Goal: Task Accomplishment & Management: Use online tool/utility

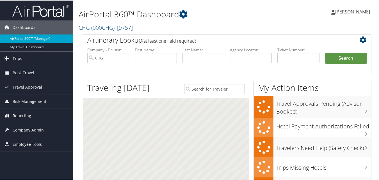
click at [25, 116] on span "Reporting" at bounding box center [22, 115] width 19 height 14
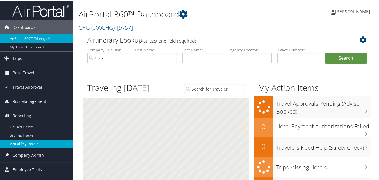
click at [21, 143] on link "Virtual Pay Lookup" at bounding box center [36, 143] width 73 height 8
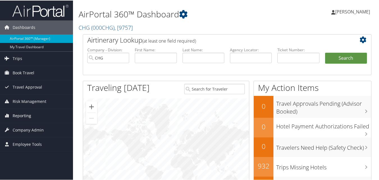
click at [21, 116] on span "Reporting" at bounding box center [22, 115] width 19 height 14
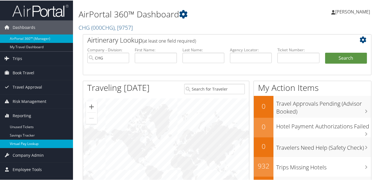
click at [24, 143] on link "Virtual Pay Lookup" at bounding box center [36, 143] width 73 height 8
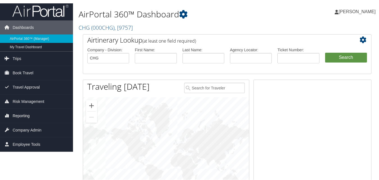
click at [21, 115] on span "Reporting" at bounding box center [21, 115] width 17 height 14
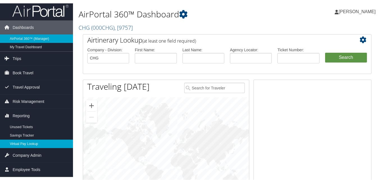
click at [19, 143] on link "Virtual Pay Lookup" at bounding box center [36, 143] width 73 height 8
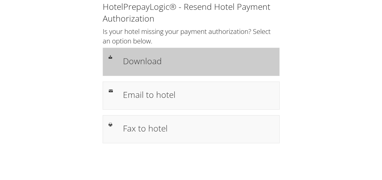
click at [148, 64] on h1 "Download" at bounding box center [198, 61] width 151 height 13
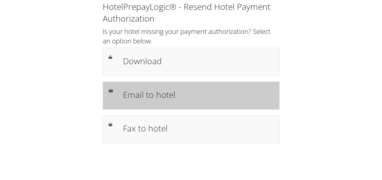
click at [148, 100] on h1 "Email to hotel" at bounding box center [198, 95] width 151 height 13
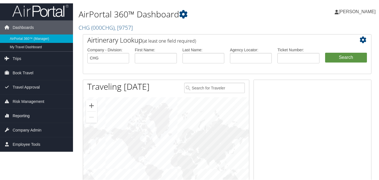
click at [21, 114] on span "Reporting" at bounding box center [21, 115] width 17 height 14
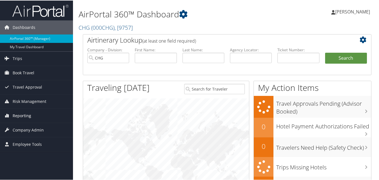
click at [25, 118] on span "Reporting" at bounding box center [22, 115] width 19 height 14
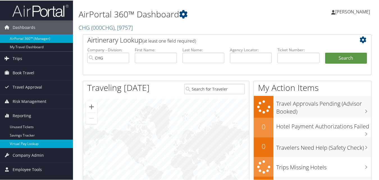
click at [24, 144] on link "Virtual Pay Lookup" at bounding box center [36, 143] width 73 height 8
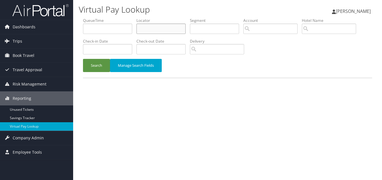
click at [162, 26] on input "text" at bounding box center [160, 29] width 49 height 10
paste input "FEKYGL"
type input "FEKYGL"
click at [96, 63] on button "Search" at bounding box center [96, 65] width 27 height 13
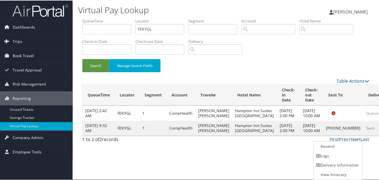
scroll to position [0, 0]
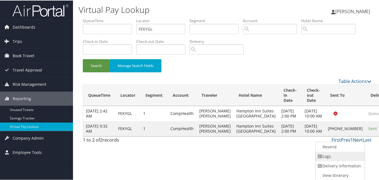
click at [331, 159] on link "Logs" at bounding box center [340, 156] width 48 height 10
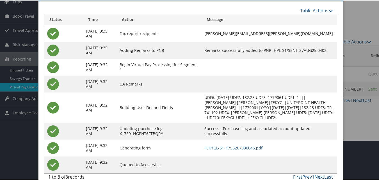
scroll to position [48, 0]
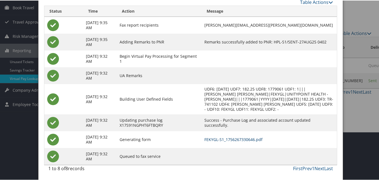
click at [250, 139] on link "FEKYGL-S1_1756267330646.pdf" at bounding box center [234, 139] width 58 height 5
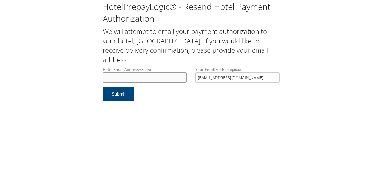
click at [157, 79] on input "Hotel Email Address required" at bounding box center [145, 78] width 84 height 10
type input "ecare@chghealthcare.com"
drag, startPoint x: 209, startPoint y: 81, endPoint x: 135, endPoint y: 90, distance: 75.0
click at [135, 90] on form "Hotel Email Address required ecare@chghealthcare.com Hotel email address is req…" at bounding box center [191, 87] width 177 height 40
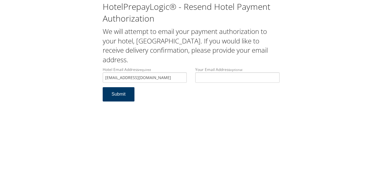
click at [117, 97] on button "Submit" at bounding box center [119, 94] width 32 height 14
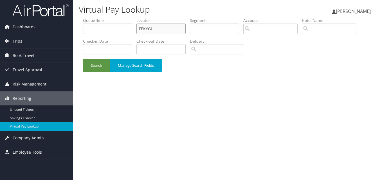
drag, startPoint x: 123, startPoint y: 35, endPoint x: 78, endPoint y: 38, distance: 44.5
click at [83, 38] on form "QueueTime Locator FEKYGL Segment Account Traveler Hotel Name Check-in Date Chec…" at bounding box center [227, 48] width 289 height 60
paste input "ASVCZR"
click at [94, 66] on button "Search" at bounding box center [96, 65] width 27 height 13
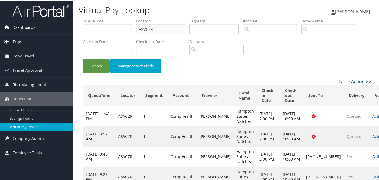
drag, startPoint x: 55, startPoint y: 34, endPoint x: 47, endPoint y: 34, distance: 8.4
click at [47, 34] on div "Dashboards AirPortal 360™ (Manager) My Travel Dashboard Trips Airtinerary® Look…" at bounding box center [191, 111] width 382 height 222
paste input "DIHAXF"
type input "DIHAXF"
click at [94, 66] on button "Search" at bounding box center [96, 65] width 27 height 13
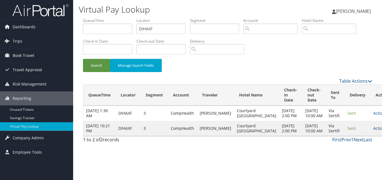
click at [381, 131] on icon at bounding box center [389, 129] width 4 height 4
click at [344, 153] on link "Logs" at bounding box center [347, 154] width 35 height 10
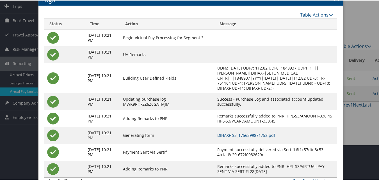
scroll to position [48, 0]
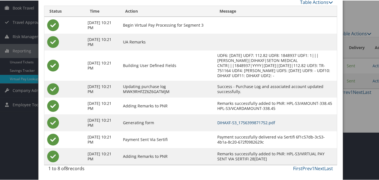
click at [259, 123] on link "DIHAXF-S3_1756399871752.pdf" at bounding box center [247, 122] width 58 height 5
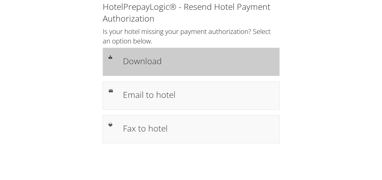
click at [149, 66] on h1 "Download" at bounding box center [198, 61] width 151 height 13
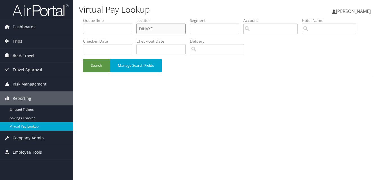
drag, startPoint x: 161, startPoint y: 30, endPoint x: 103, endPoint y: 35, distance: 57.9
click at [103, 18] on ul "QueueTime Locator DIHAXF Segment Account Traveler Hotel Name Check-in Date Chec…" at bounding box center [227, 18] width 289 height 0
paste input "NJGAUE"
type input "NJGAUE"
click at [99, 65] on button "Search" at bounding box center [96, 65] width 27 height 13
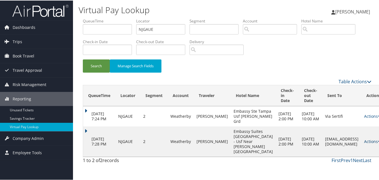
click at [365, 144] on link "Actions" at bounding box center [374, 141] width 18 height 5
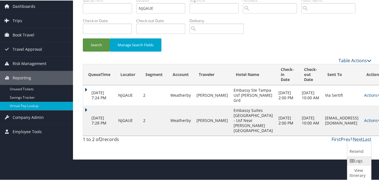
click at [355, 164] on link "Logs" at bounding box center [359, 161] width 22 height 10
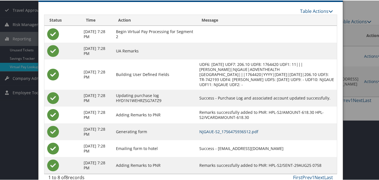
scroll to position [62, 0]
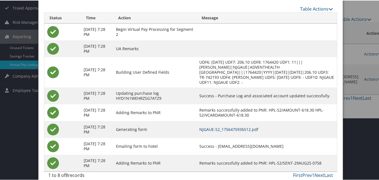
drag, startPoint x: 239, startPoint y: 130, endPoint x: 230, endPoint y: 129, distance: 9.6
click at [239, 130] on link "NJGAUE-S2_1756475936512.pdf" at bounding box center [229, 128] width 59 height 5
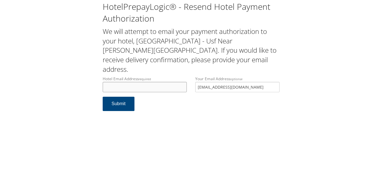
click at [136, 82] on input "Hotel Email Address required" at bounding box center [145, 87] width 84 height 10
type input "[EMAIL_ADDRESS][DOMAIN_NAME]"
drag, startPoint x: 251, startPoint y: 80, endPoint x: 143, endPoint y: 94, distance: 108.3
click at [172, 92] on form "Hotel Email Address required [EMAIL_ADDRESS][DOMAIN_NAME] Hotel email address i…" at bounding box center [191, 96] width 177 height 40
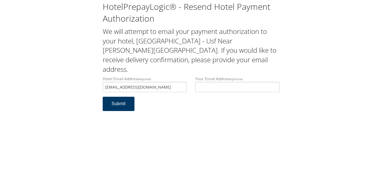
click at [125, 97] on button "Submit" at bounding box center [119, 104] width 32 height 14
drag, startPoint x: 159, startPoint y: 77, endPoint x: 103, endPoint y: 79, distance: 56.0
click at [103, 82] on input "[EMAIL_ADDRESS][DOMAIN_NAME]" at bounding box center [145, 87] width 84 height 10
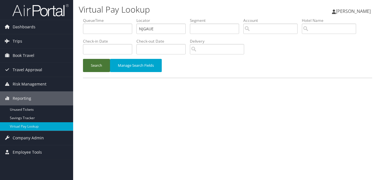
click at [103, 63] on button "Search" at bounding box center [96, 65] width 27 height 13
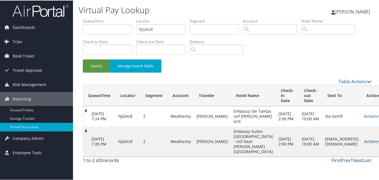
click at [365, 144] on link "Actions" at bounding box center [374, 141] width 18 height 5
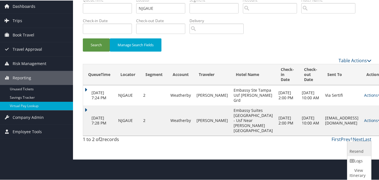
click at [354, 153] on link "Resend" at bounding box center [359, 148] width 22 height 15
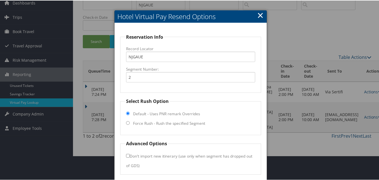
scroll to position [34, 0]
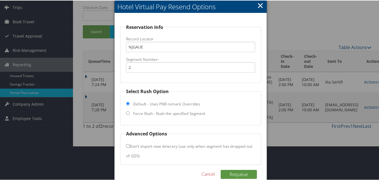
click at [142, 116] on label "Force Rush - Rush the specified Segment" at bounding box center [169, 113] width 72 height 6
click at [130, 115] on input "Force Rush - Rush the specified Segment" at bounding box center [128, 113] width 4 height 4
radio input "true"
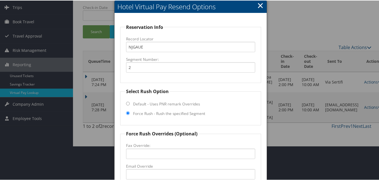
scroll to position [91, 0]
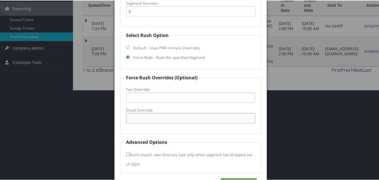
click at [145, 118] on input "Email Override" at bounding box center [190, 118] width 129 height 10
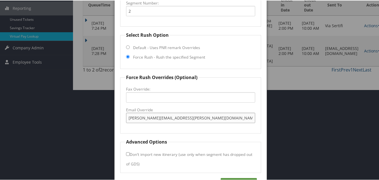
scroll to position [109, 0]
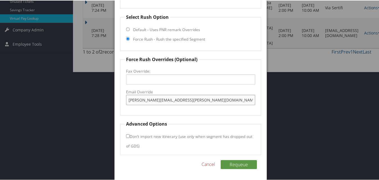
type input "cindy.pearce@atriumhospitality.com"
click at [126, 136] on input "Don't import new itinerary (use only when segment has dropped out of GDS)" at bounding box center [128, 136] width 4 height 4
checkbox input "true"
click at [236, 166] on button "Requeue" at bounding box center [239, 164] width 36 height 9
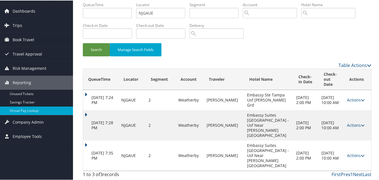
scroll to position [26, 0]
click at [350, 153] on link "Actions" at bounding box center [356, 155] width 18 height 5
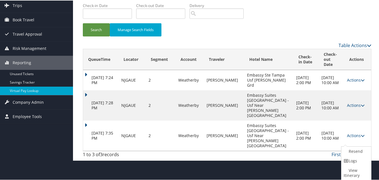
click at [350, 160] on link "Logs" at bounding box center [356, 161] width 28 height 10
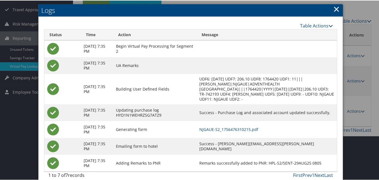
scroll to position [67, 0]
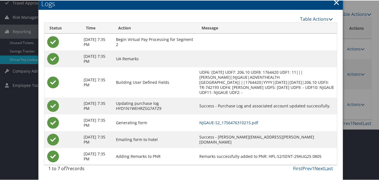
click at [239, 122] on link "NJGAUE-S2_1756476310215.pdf" at bounding box center [229, 122] width 59 height 5
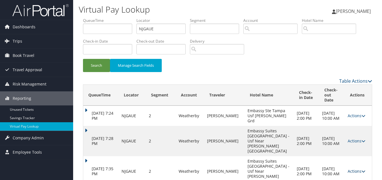
click at [350, 169] on link "Actions" at bounding box center [356, 171] width 18 height 5
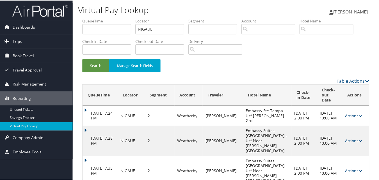
scroll to position [19, 0]
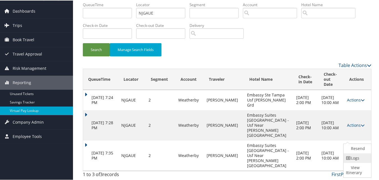
click at [353, 162] on link "Logs" at bounding box center [357, 158] width 26 height 10
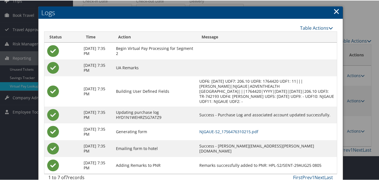
scroll to position [50, 0]
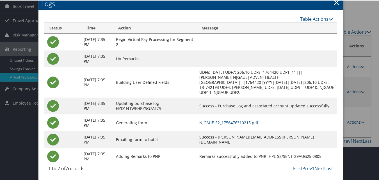
click at [334, 3] on link "×" at bounding box center [337, 1] width 6 height 11
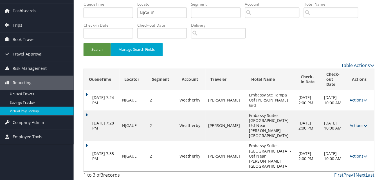
scroll to position [0, 0]
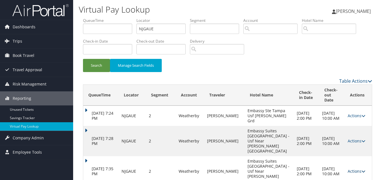
click at [353, 169] on link "Actions" at bounding box center [356, 171] width 18 height 5
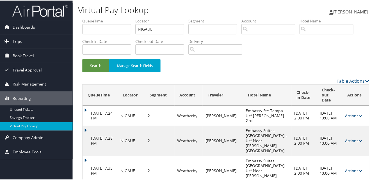
scroll to position [19, 0]
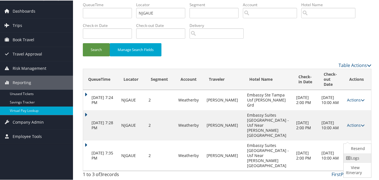
click at [353, 161] on link "Logs" at bounding box center [357, 158] width 26 height 10
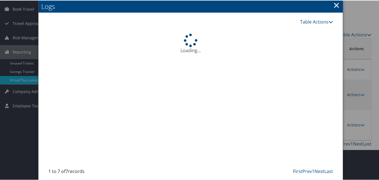
scroll to position [50, 0]
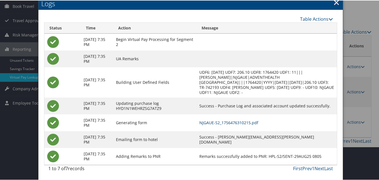
click at [241, 122] on link "NJGAUE-S2_1756476310215.pdf" at bounding box center [229, 122] width 59 height 5
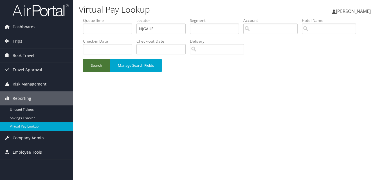
click at [99, 66] on button "Search" at bounding box center [96, 65] width 27 height 13
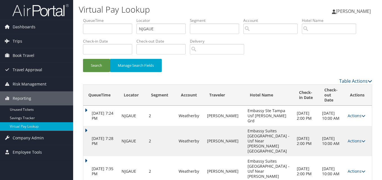
click at [357, 157] on td "Actions Resend Logs View Itinerary" at bounding box center [358, 172] width 27 height 30
click at [355, 169] on link "Actions" at bounding box center [356, 171] width 18 height 5
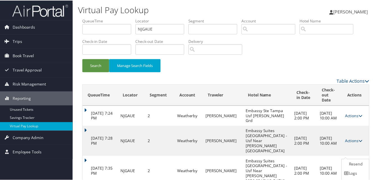
scroll to position [19, 0]
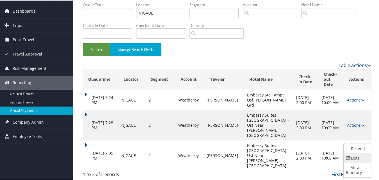
click at [352, 161] on link "Logs" at bounding box center [357, 158] width 26 height 10
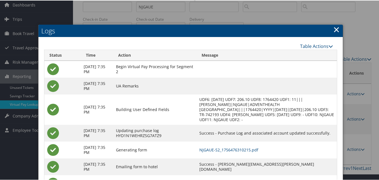
scroll to position [50, 0]
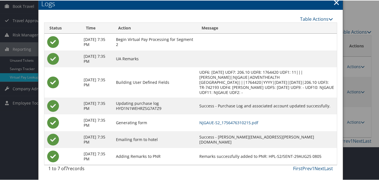
click at [336, 2] on link "×" at bounding box center [337, 1] width 6 height 11
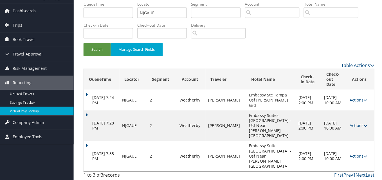
scroll to position [0, 0]
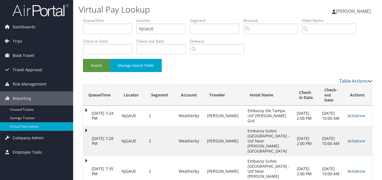
click at [359, 169] on link "Actions" at bounding box center [356, 171] width 18 height 5
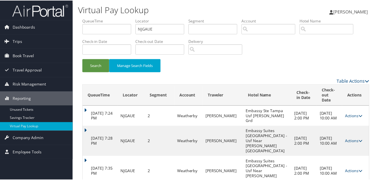
scroll to position [19, 0]
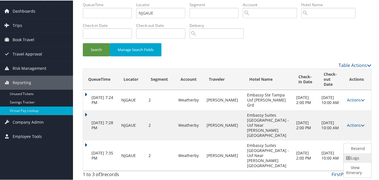
click at [351, 160] on icon at bounding box center [348, 158] width 5 height 4
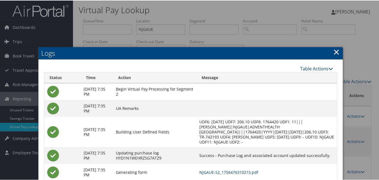
scroll to position [50, 0]
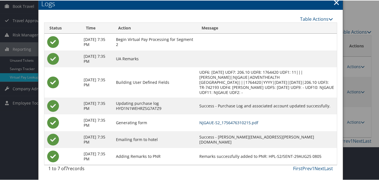
click at [232, 123] on link "NJGAUE-S2_1756476310215.pdf" at bounding box center [229, 122] width 59 height 5
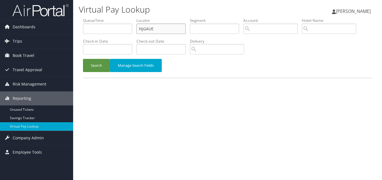
drag, startPoint x: 160, startPoint y: 26, endPoint x: 93, endPoint y: 39, distance: 68.4
click at [100, 18] on ul "QueueTime Locator NJGAUE Segment Account Traveler Hotel Name Check-in Date Chec…" at bounding box center [227, 18] width 289 height 0
paste input "HHEQZP"
click at [86, 67] on button "Search" at bounding box center [96, 65] width 27 height 13
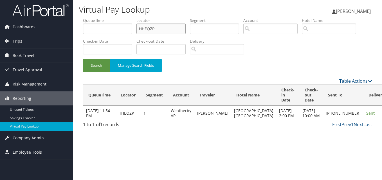
drag, startPoint x: 161, startPoint y: 26, endPoint x: 128, endPoint y: 35, distance: 34.7
click at [128, 18] on ul "QueueTime Locator HHEQZP Segment Account Traveler Hotel Name Check-in Date Chec…" at bounding box center [227, 18] width 289 height 0
click at [288, 56] on div "Search Manage Search Fields" at bounding box center [227, 48] width 297 height 60
drag, startPoint x: 160, startPoint y: 32, endPoint x: 126, endPoint y: 40, distance: 34.5
click at [126, 18] on ul "QueueTime Locator HHEQZP Segment Account Traveler Hotel Name Check-in Date Chec…" at bounding box center [227, 18] width 289 height 0
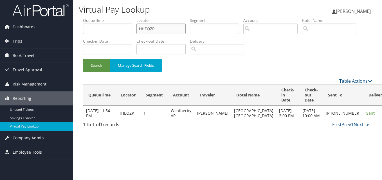
paste input "AZTQCJ"
type input "AZTQCJ"
click at [101, 61] on button "Search" at bounding box center [96, 65] width 27 height 13
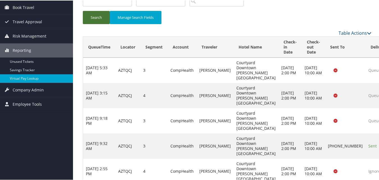
scroll to position [62, 0]
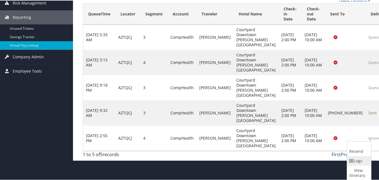
click at [358, 159] on link "Logs" at bounding box center [358, 161] width 23 height 10
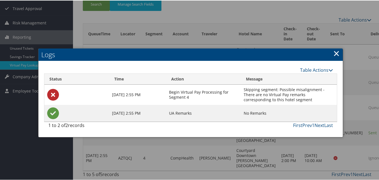
click at [334, 52] on link "×" at bounding box center [337, 52] width 6 height 11
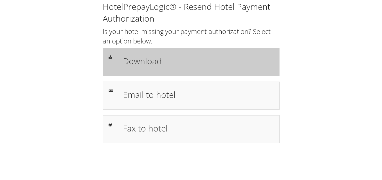
click at [139, 65] on h1 "Download" at bounding box center [198, 61] width 151 height 13
